Goal: Transaction & Acquisition: Purchase product/service

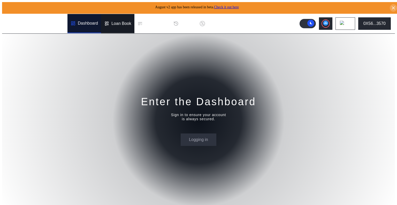
click at [108, 21] on icon at bounding box center [106, 23] width 5 height 5
click at [91, 18] on div "Dashboard" at bounding box center [85, 23] width 34 height 19
click at [119, 21] on div "Loan Book" at bounding box center [121, 23] width 20 height 5
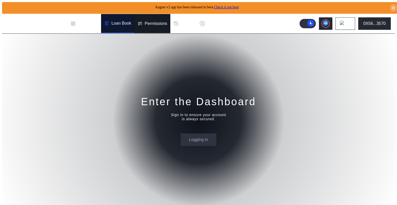
click at [150, 22] on div "Permissions" at bounding box center [156, 23] width 23 height 5
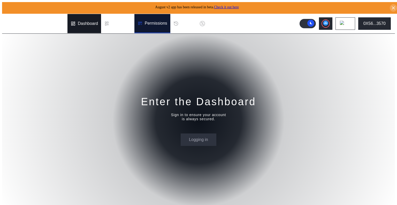
click at [99, 22] on div "Dashboard" at bounding box center [85, 23] width 34 height 19
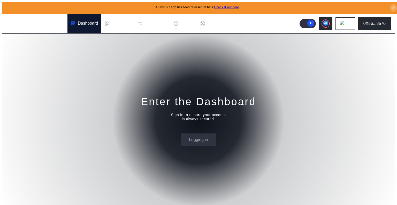
click at [80, 21] on div "Dashboard" at bounding box center [88, 23] width 20 height 5
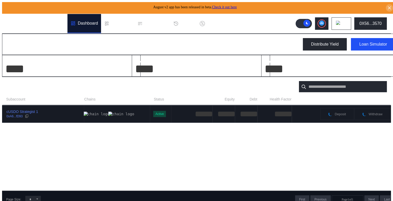
click at [57, 114] on div "cUSDO Strategist 1 0xA6...fD93" at bounding box center [42, 113] width 81 height 9
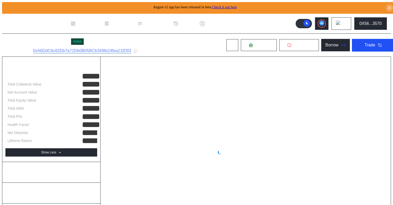
select select "*"
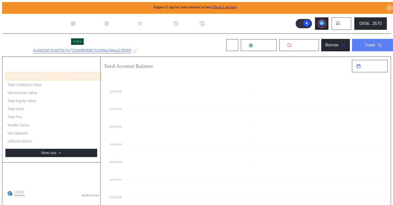
click at [365, 43] on div "Trade" at bounding box center [370, 45] width 11 height 5
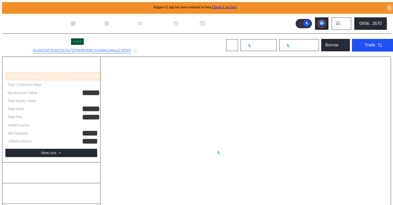
select select "*"
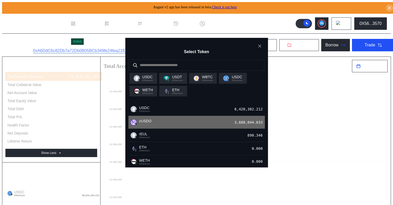
click at [229, 124] on div "cUSDO Ethereum 3,680,044.633" at bounding box center [197, 122] width 137 height 13
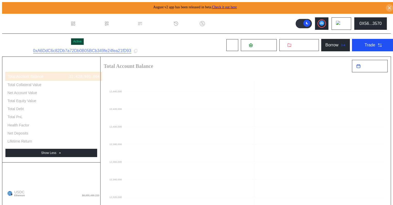
drag, startPoint x: 310, startPoint y: 92, endPoint x: 229, endPoint y: 91, distance: 80.7
type input "******"
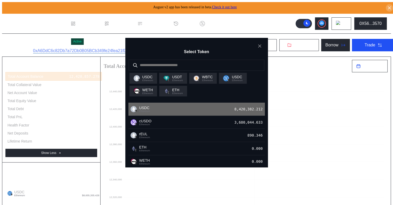
click at [182, 113] on div "USDC Ethereum 8,420,382.212" at bounding box center [197, 108] width 137 height 13
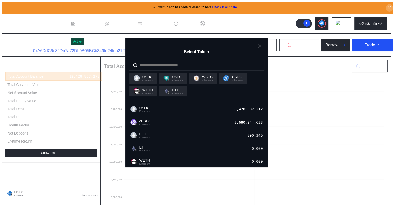
click at [238, 80] on div "USDC Ethereum" at bounding box center [237, 78] width 11 height 7
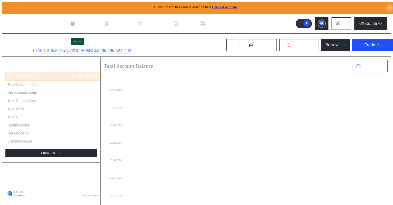
drag, startPoint x: 280, startPoint y: 125, endPoint x: 253, endPoint y: 124, distance: 27.2
drag, startPoint x: 259, startPoint y: 126, endPoint x: 240, endPoint y: 125, distance: 19.1
type input "*"
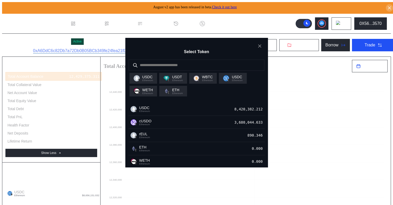
click at [261, 44] on icon "close modal" at bounding box center [259, 45] width 5 height 5
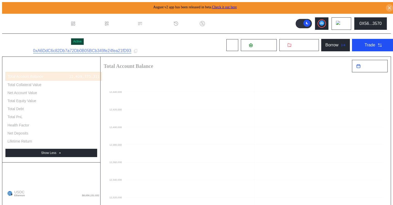
scroll to position [0, 0]
click at [324, 22] on icon at bounding box center [321, 23] width 3 height 2
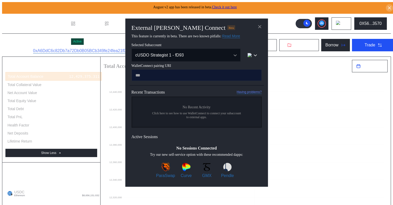
click at [178, 76] on input "modal" at bounding box center [197, 75] width 130 height 12
type input "**********"
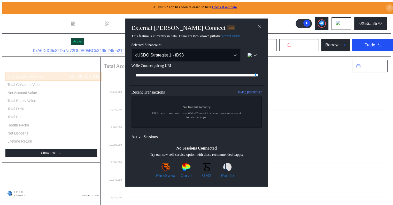
scroll to position [0, 318]
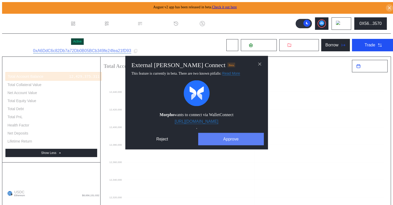
click at [222, 139] on button "Approve" at bounding box center [231, 138] width 66 height 12
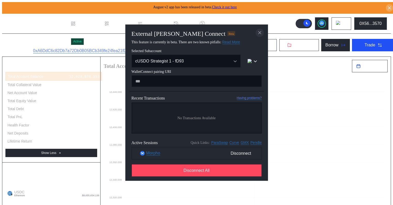
click at [260, 31] on icon "close modal" at bounding box center [260, 32] width 3 height 3
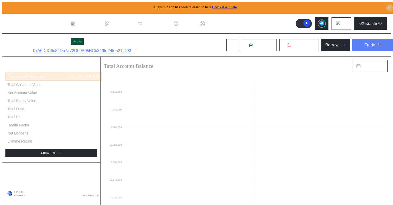
click at [368, 44] on div "Trade" at bounding box center [370, 45] width 11 height 5
click at [138, 49] on icon at bounding box center [135, 51] width 5 height 5
click at [365, 46] on div "Trade" at bounding box center [370, 45] width 11 height 5
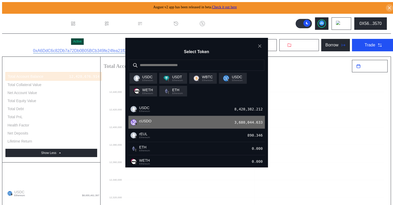
click at [217, 126] on div "cUSDO Ethereum 3,680,044.633" at bounding box center [197, 122] width 137 height 13
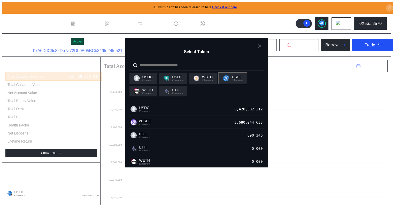
click at [232, 75] on div "USDC Ethereum" at bounding box center [233, 78] width 28 height 11
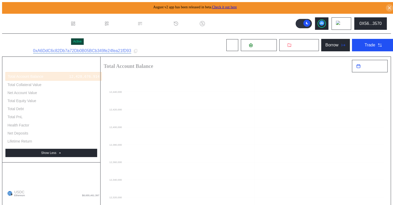
drag, startPoint x: 297, startPoint y: 91, endPoint x: 231, endPoint y: 91, distance: 66.0
type input "******"
drag, startPoint x: 269, startPoint y: 150, endPoint x: 247, endPoint y: 151, distance: 21.8
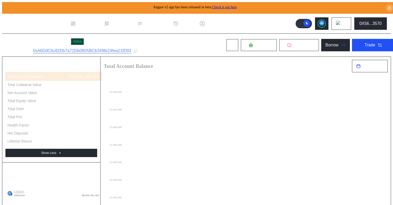
type input "*"
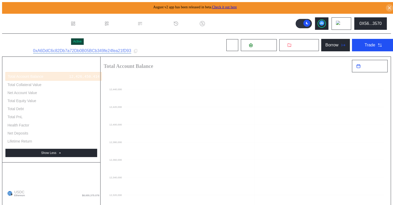
drag, startPoint x: 297, startPoint y: 123, endPoint x: 247, endPoint y: 123, distance: 49.7
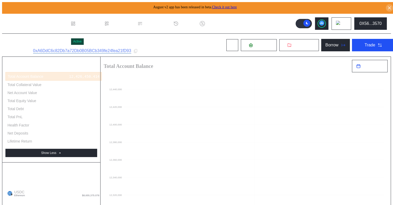
drag, startPoint x: 270, startPoint y: 125, endPoint x: 239, endPoint y: 126, distance: 30.8
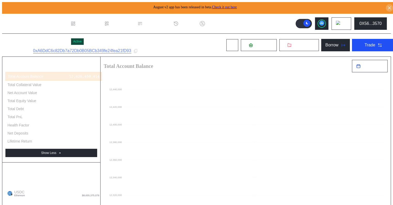
type input "*"
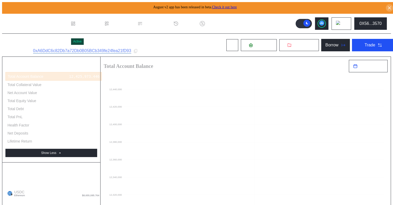
drag, startPoint x: 287, startPoint y: 125, endPoint x: 231, endPoint y: 128, distance: 56.7
type input "**"
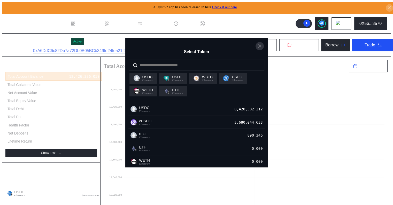
click at [259, 45] on icon "close modal" at bounding box center [260, 46] width 3 height 3
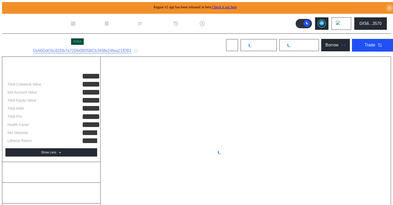
select select "*"
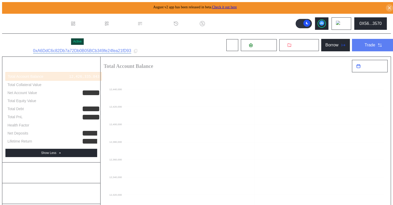
click at [370, 43] on button "Trade" at bounding box center [373, 45] width 43 height 12
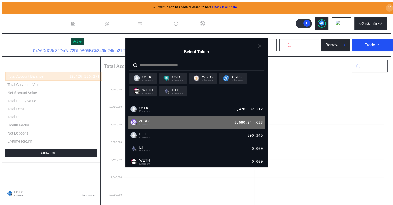
click at [245, 124] on div "3,680,044.633" at bounding box center [250, 122] width 31 height 7
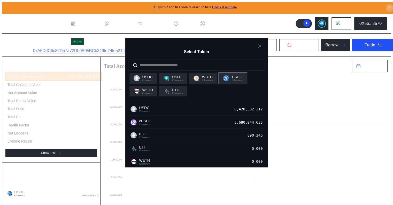
click at [234, 77] on span "USDC" at bounding box center [237, 77] width 11 height 4
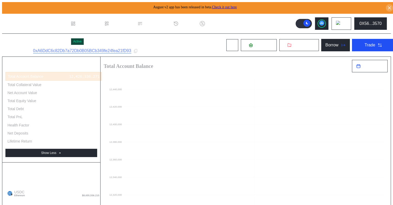
drag, startPoint x: 288, startPoint y: 36, endPoint x: 210, endPoint y: 35, distance: 77.6
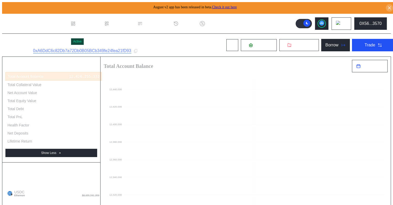
type input "******"
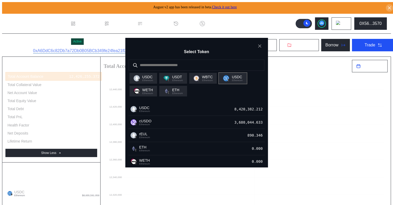
click at [243, 81] on span "Ethereum" at bounding box center [237, 80] width 11 height 3
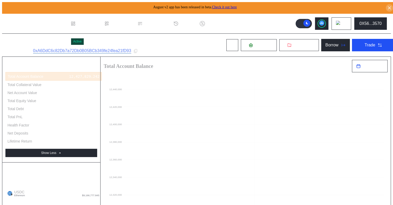
click at [325, 20] on circle at bounding box center [321, 22] width 5 height 5
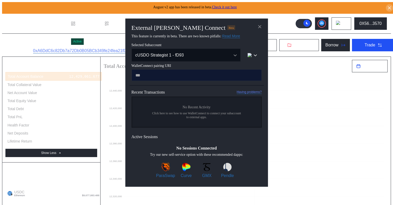
click at [190, 76] on input "modal" at bounding box center [197, 75] width 130 height 12
paste input "**********"
type input "**********"
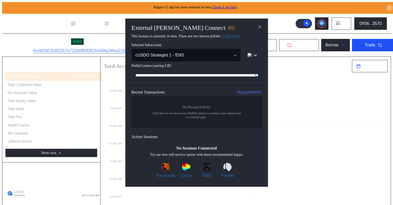
scroll to position [0, 313]
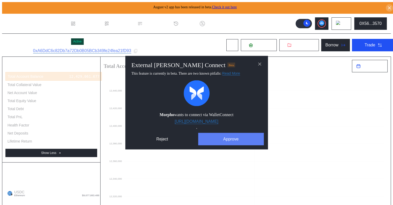
click at [230, 139] on button "Approve" at bounding box center [231, 138] width 66 height 12
